Goal: Information Seeking & Learning: Learn about a topic

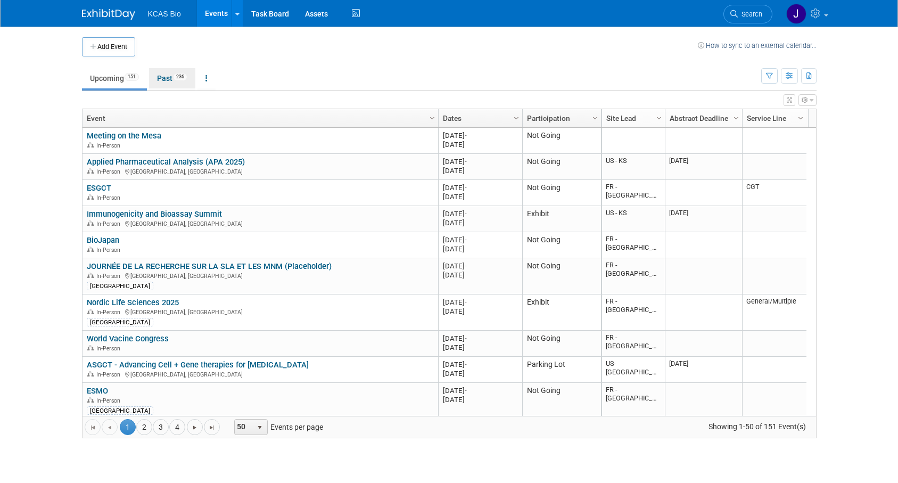
click at [170, 74] on link "Past 236" at bounding box center [172, 78] width 46 height 20
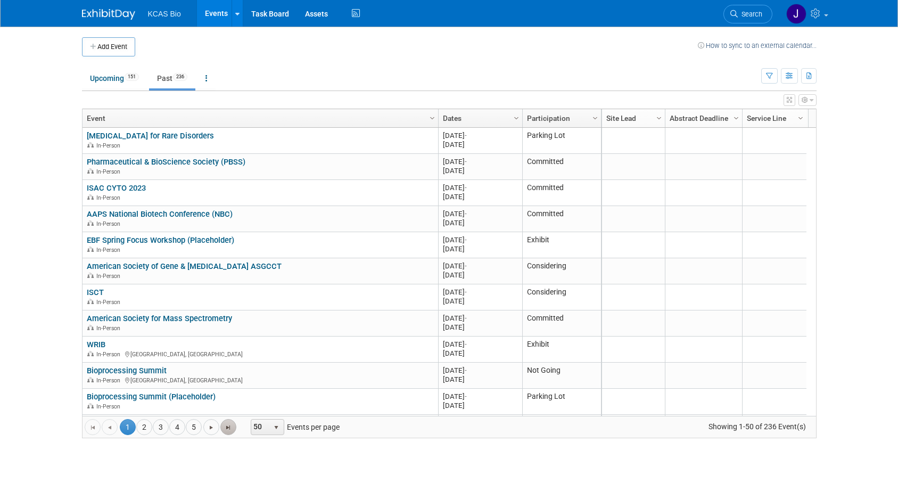
click at [226, 425] on span "Go to the last page" at bounding box center [228, 427] width 9 height 9
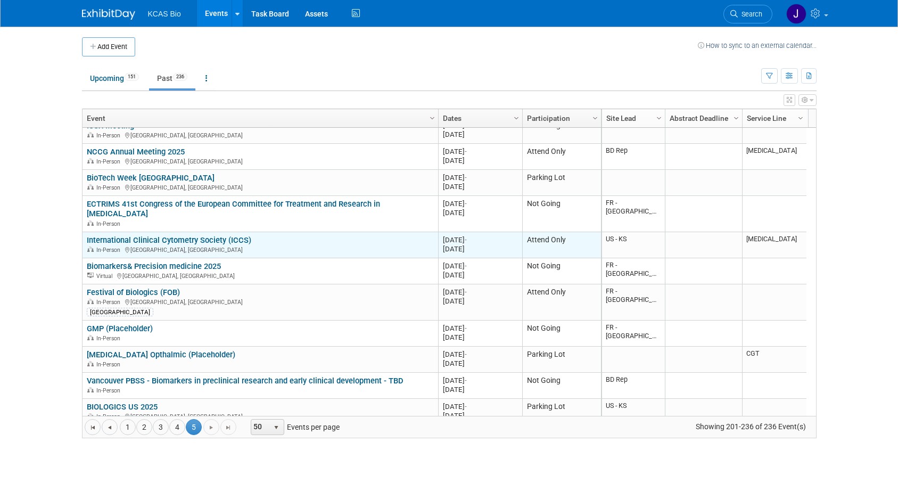
scroll to position [722, 0]
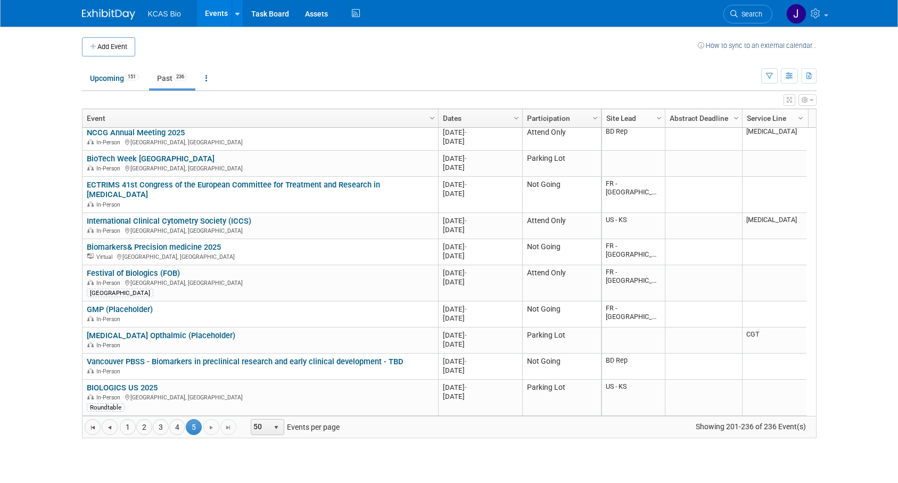
click at [102, 9] on link at bounding box center [115, 9] width 66 height 9
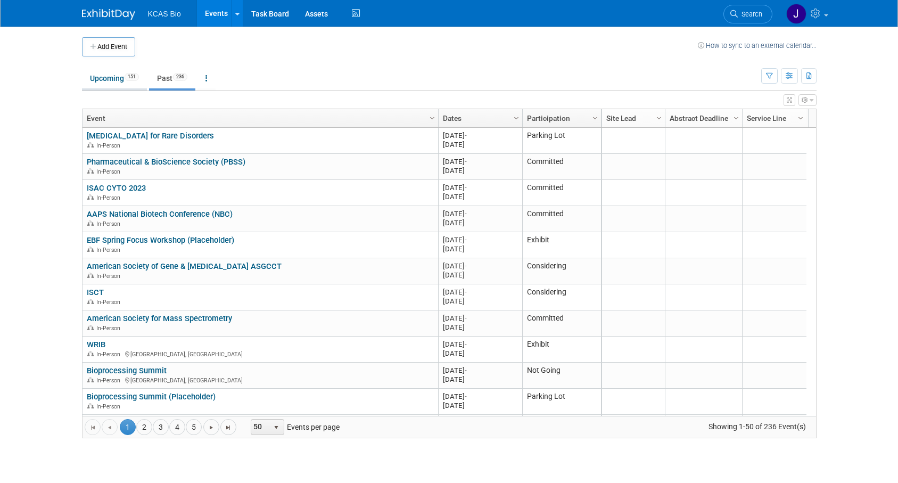
click at [102, 77] on link "Upcoming 151" at bounding box center [114, 78] width 65 height 20
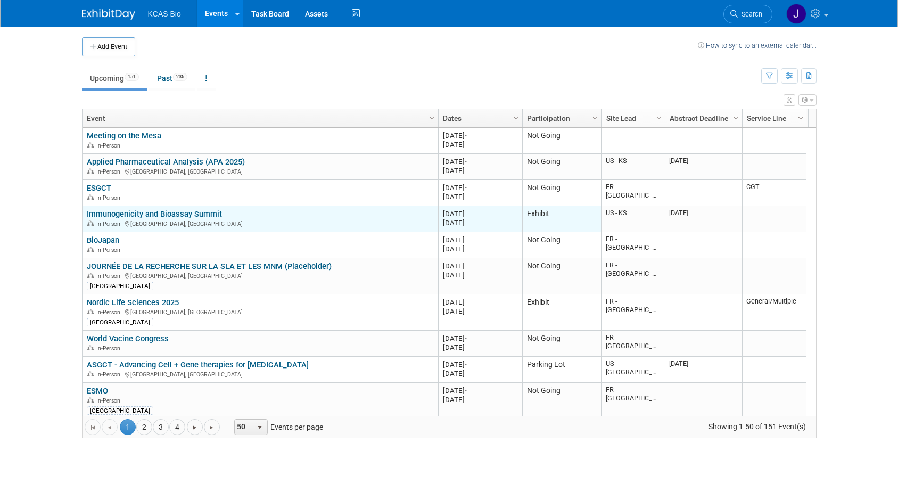
click at [149, 216] on link "Immunogenicity and Bioassay Summit" at bounding box center [154, 214] width 135 height 10
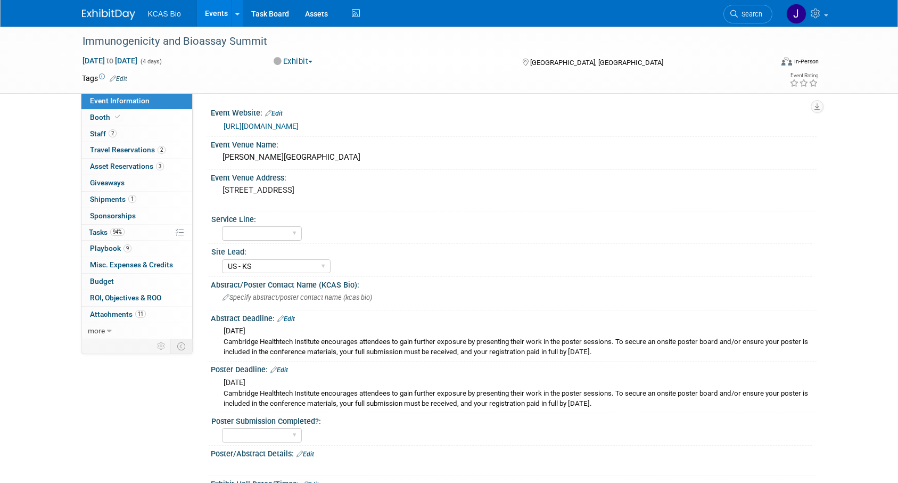
select select "US - KS"
click at [299, 125] on link "[URL][DOMAIN_NAME]" at bounding box center [261, 126] width 75 height 9
click at [102, 136] on span "Staff 2" at bounding box center [103, 133] width 27 height 9
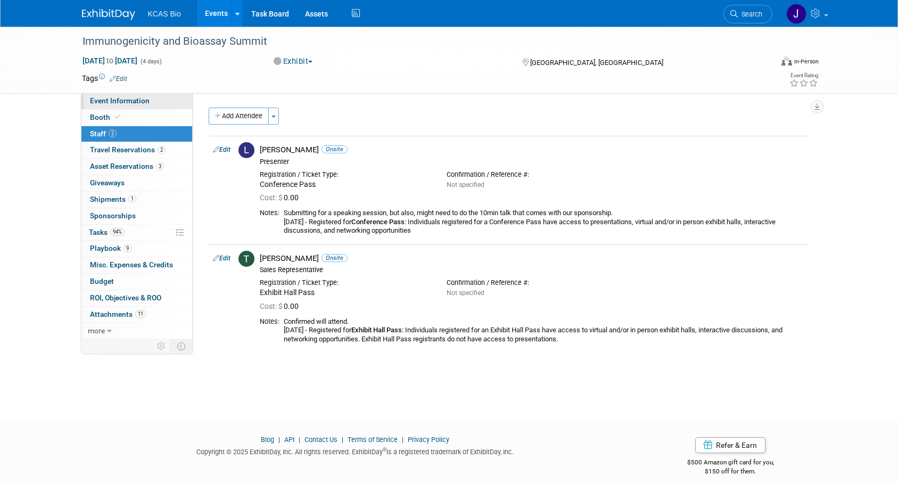
click at [114, 103] on span "Event Information" at bounding box center [120, 100] width 60 height 9
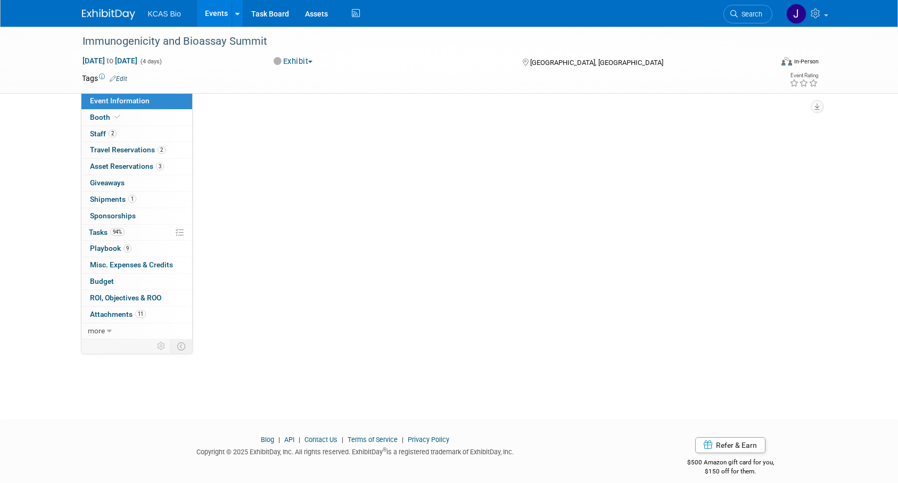
select select "US - KS"
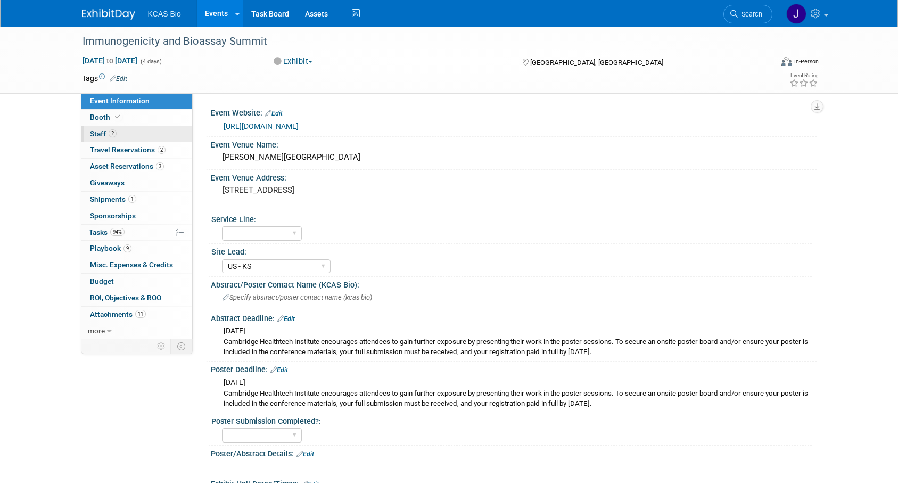
click at [122, 128] on link "2 Staff 2" at bounding box center [136, 134] width 111 height 16
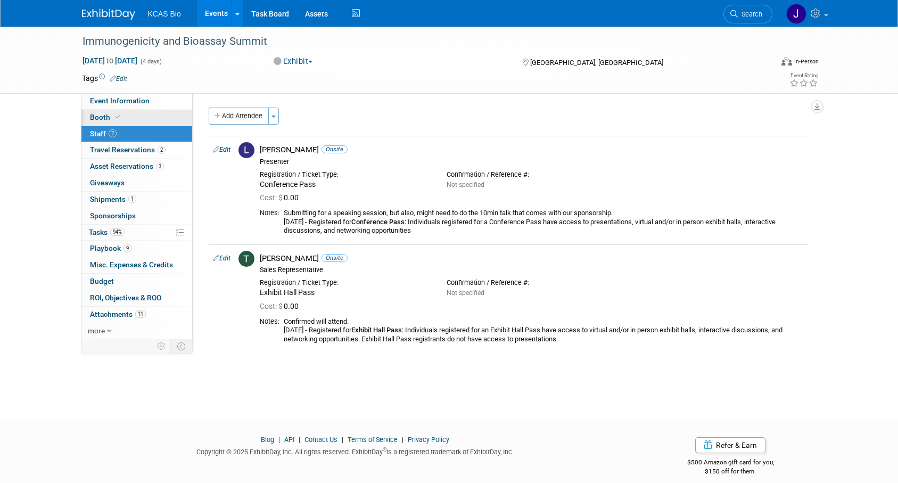
click at [121, 112] on link "Booth" at bounding box center [136, 118] width 111 height 16
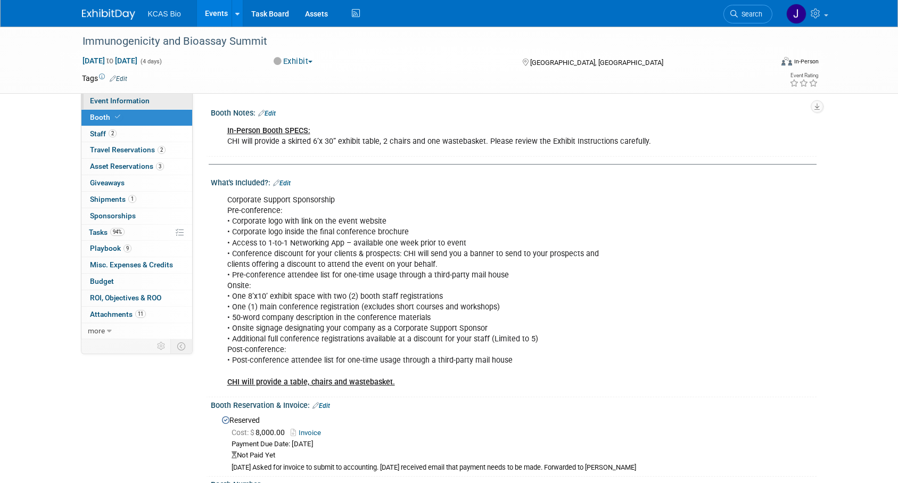
click at [120, 103] on span "Event Information" at bounding box center [120, 100] width 60 height 9
select select "US - KS"
